Goal: Find specific page/section: Find specific page/section

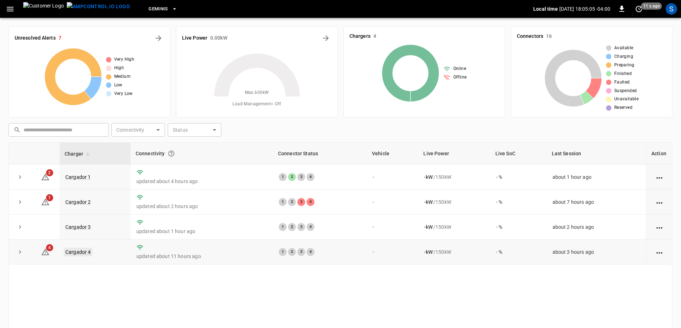
click at [80, 253] on link "Cargador 4" at bounding box center [78, 252] width 29 height 9
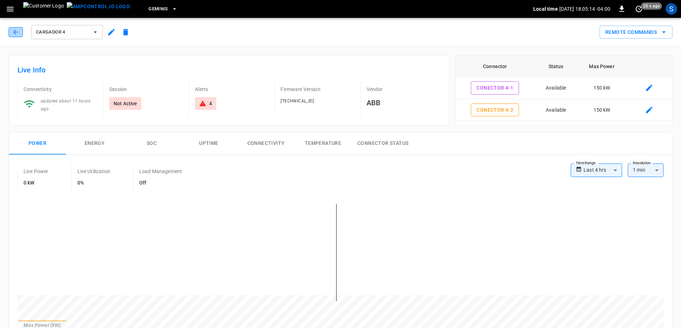
click at [15, 31] on icon "button" at bounding box center [15, 32] width 5 height 5
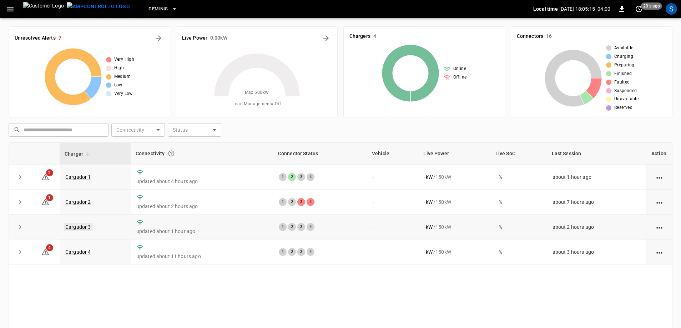
click at [86, 227] on link "Cargador 3" at bounding box center [78, 227] width 29 height 9
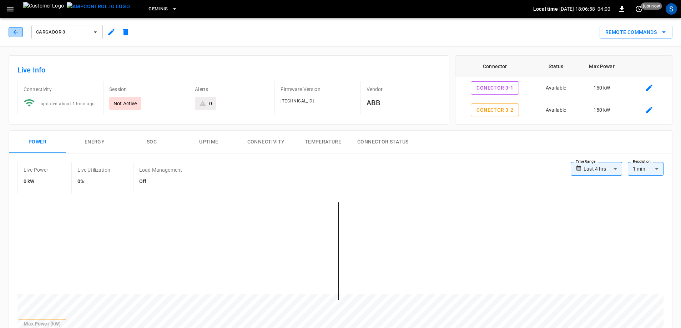
click at [19, 31] on icon "button" at bounding box center [15, 32] width 7 height 7
